Goal: Transaction & Acquisition: Purchase product/service

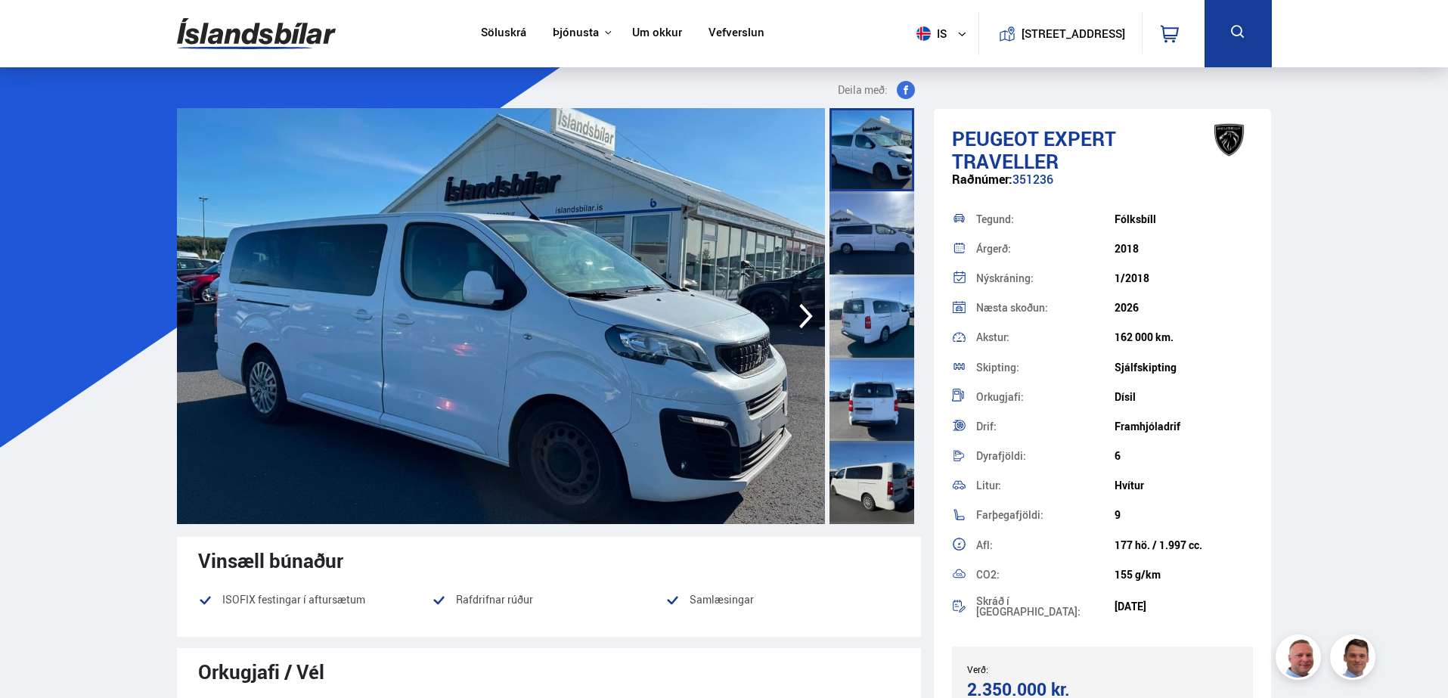
click at [882, 227] on div at bounding box center [871, 232] width 85 height 83
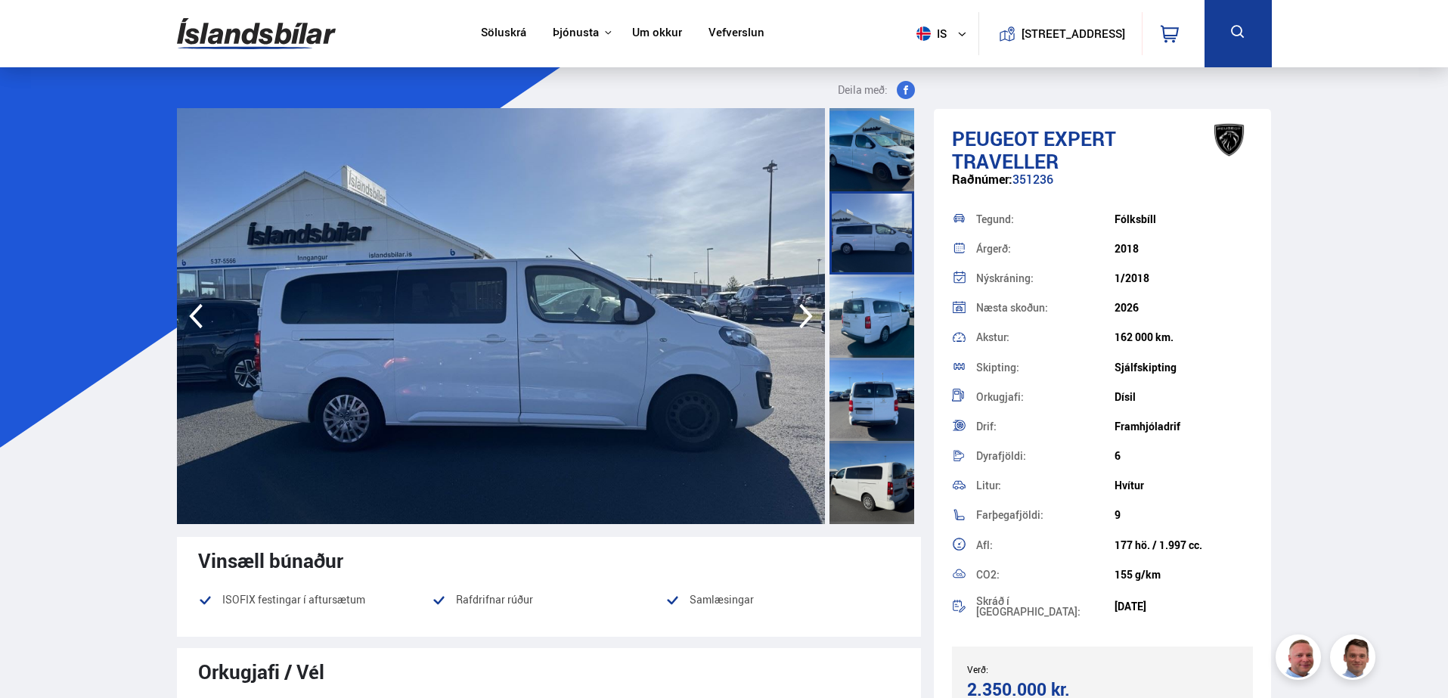
click at [888, 313] on div at bounding box center [871, 315] width 85 height 83
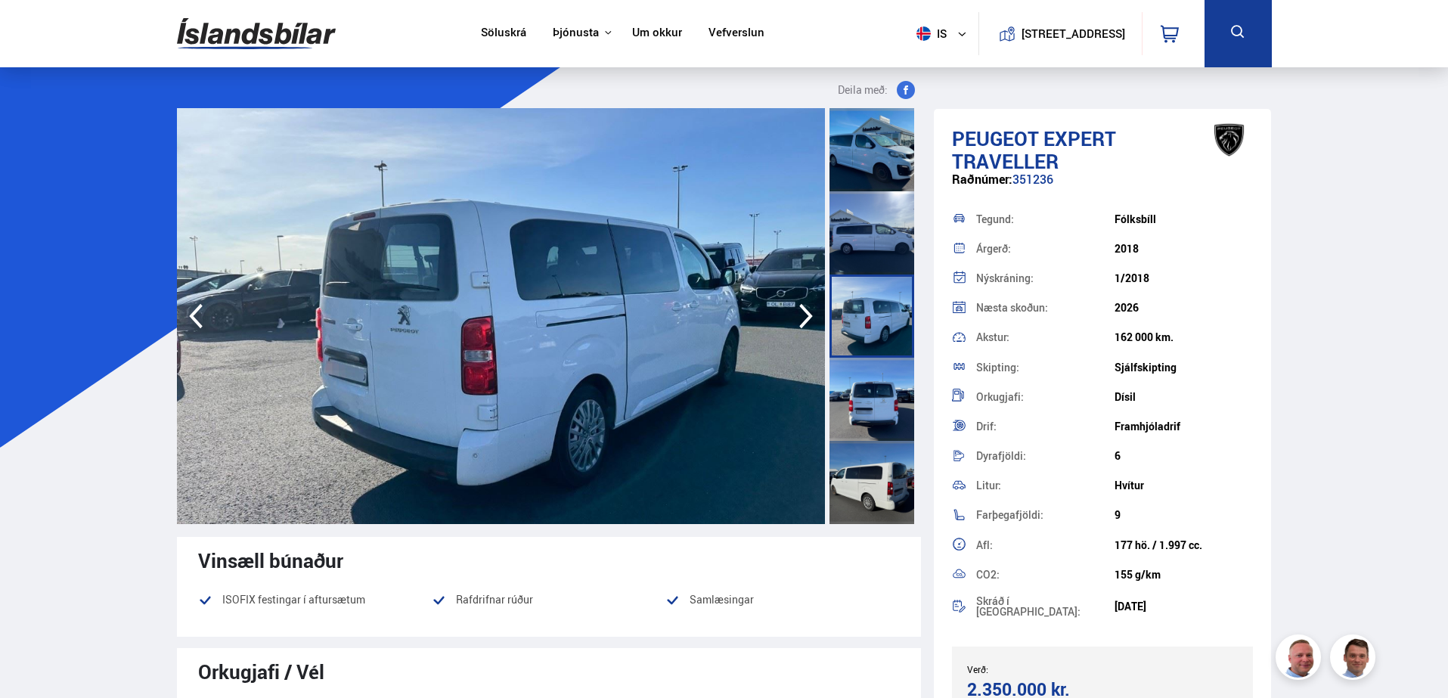
click at [868, 403] on div at bounding box center [871, 399] width 85 height 83
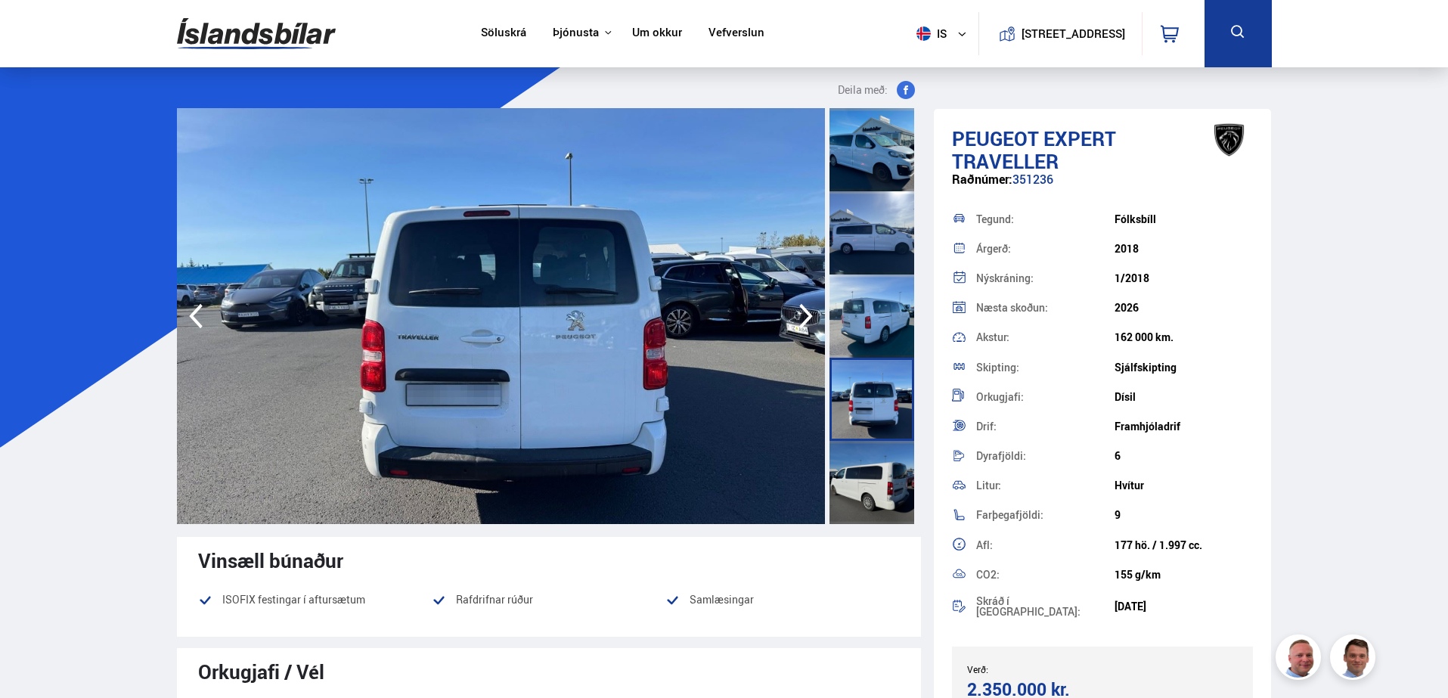
click at [884, 491] on div at bounding box center [871, 482] width 85 height 83
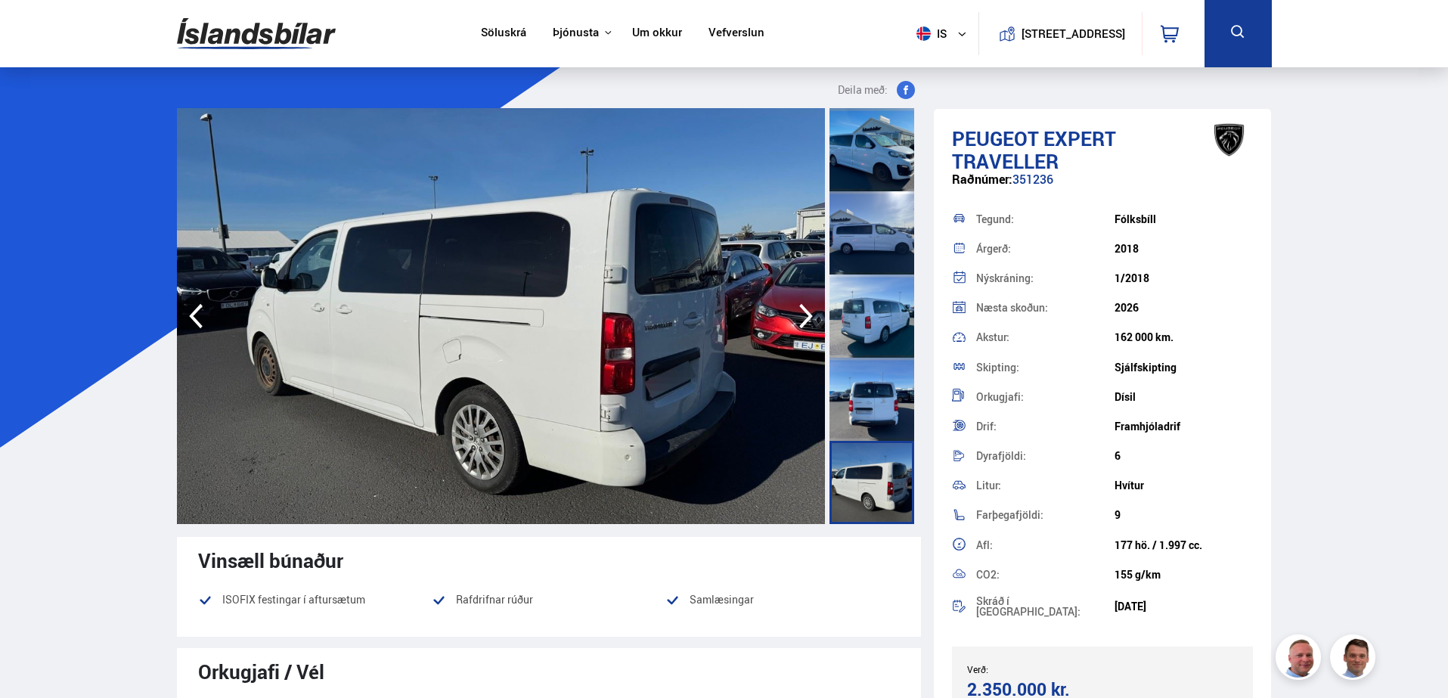
click at [898, 404] on div at bounding box center [871, 399] width 85 height 83
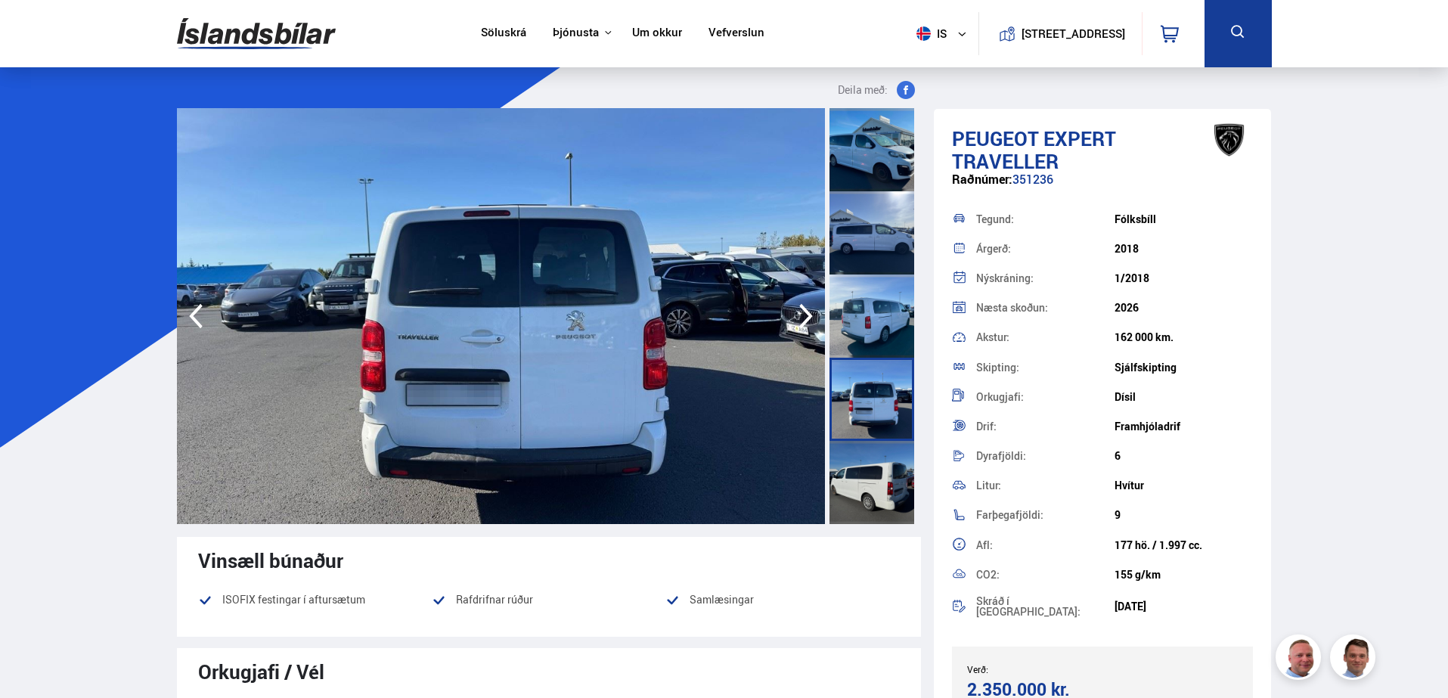
click at [882, 324] on div at bounding box center [871, 315] width 85 height 83
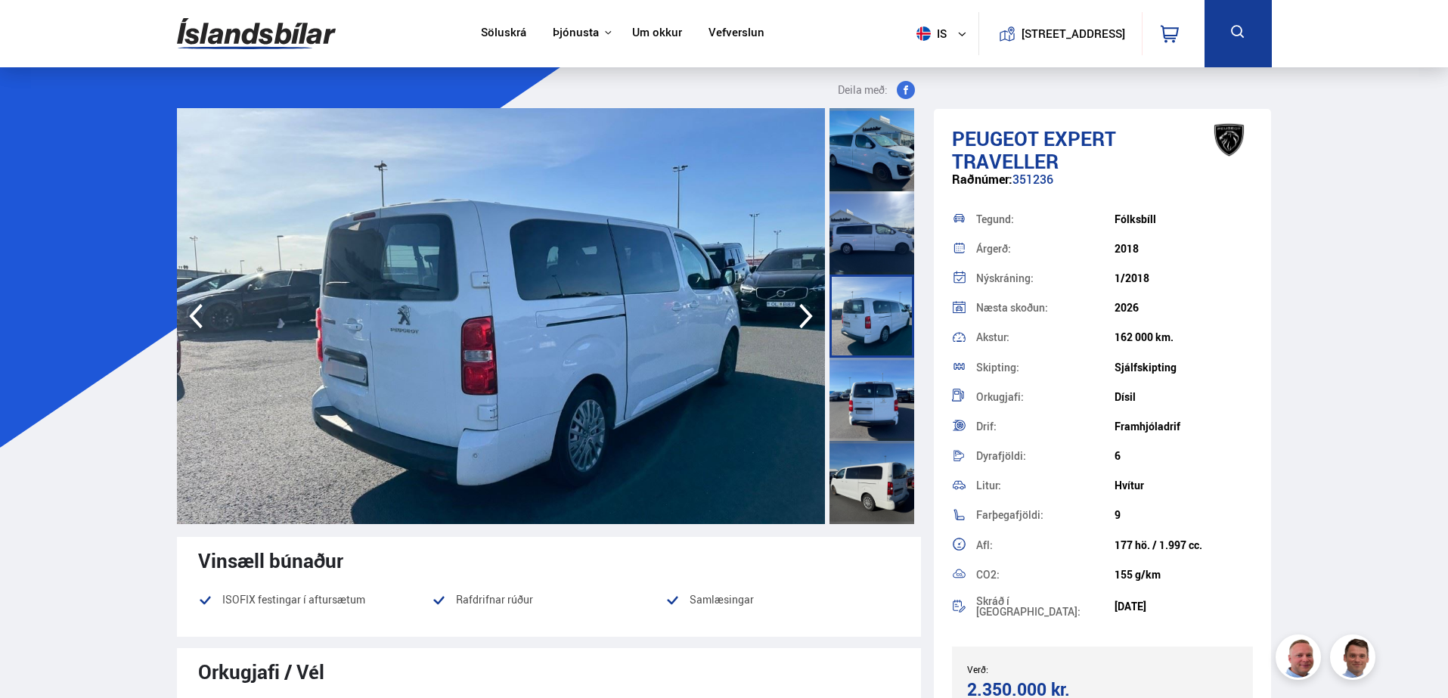
click at [876, 244] on div at bounding box center [871, 232] width 85 height 83
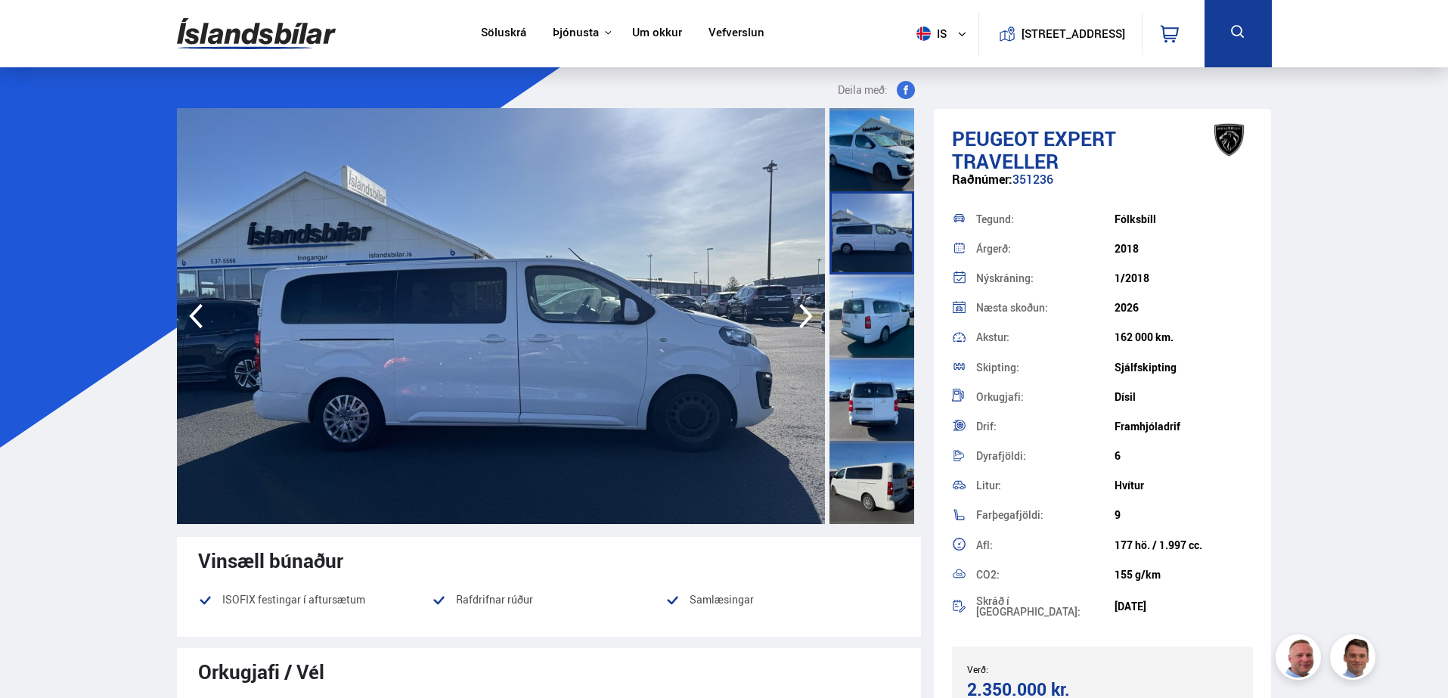
click at [879, 158] on div at bounding box center [871, 149] width 85 height 83
